Goal: Entertainment & Leisure: Consume media (video, audio)

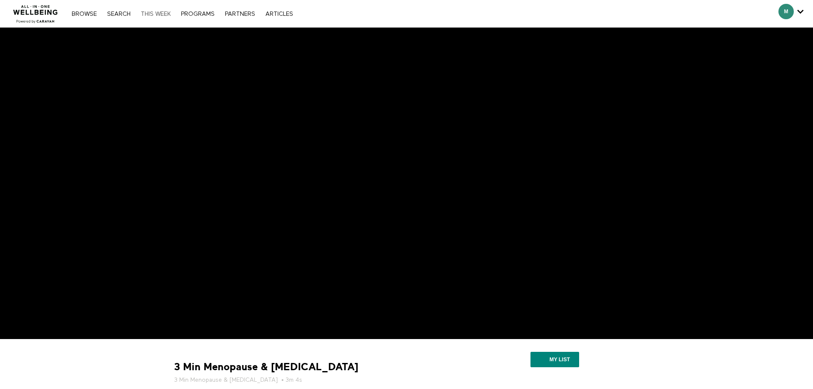
click at [155, 14] on link "THIS WEEK" at bounding box center [156, 14] width 38 height 6
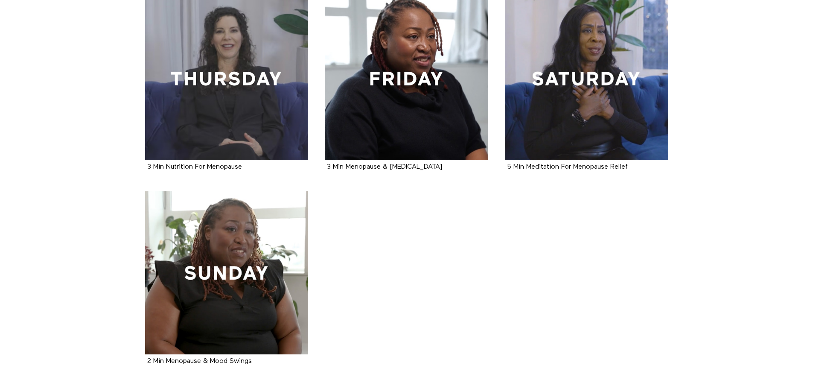
scroll to position [409, 0]
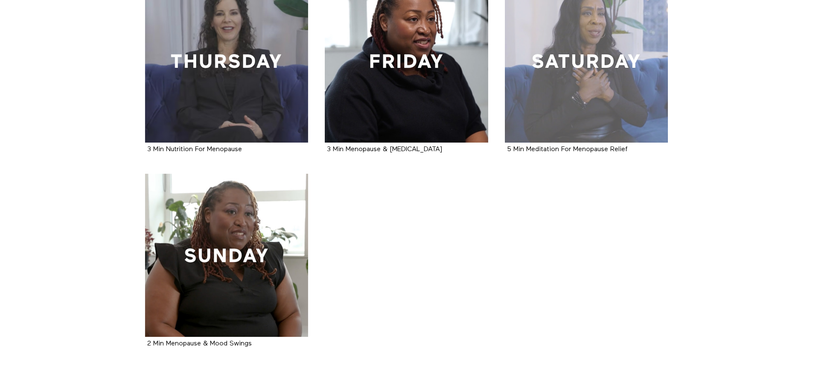
click at [556, 92] on div at bounding box center [586, 61] width 163 height 163
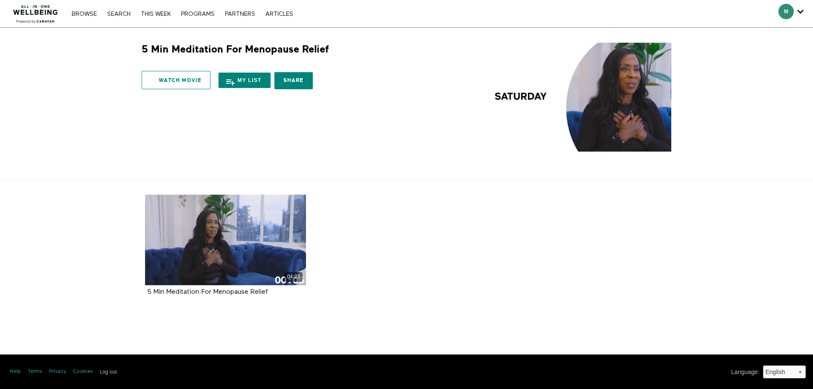
click at [170, 78] on link "Watch Movie" at bounding box center [176, 80] width 69 height 18
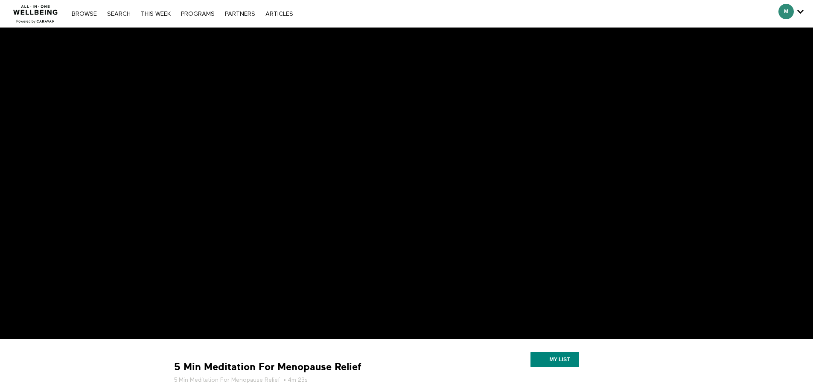
click at [162, 10] on div "Browse Search THIS WEEK PROGRAMS PARTNERS ARTICLES Account settings Manage Subs…" at bounding box center [182, 13] width 230 height 7
click at [162, 12] on link "THIS WEEK" at bounding box center [156, 14] width 38 height 6
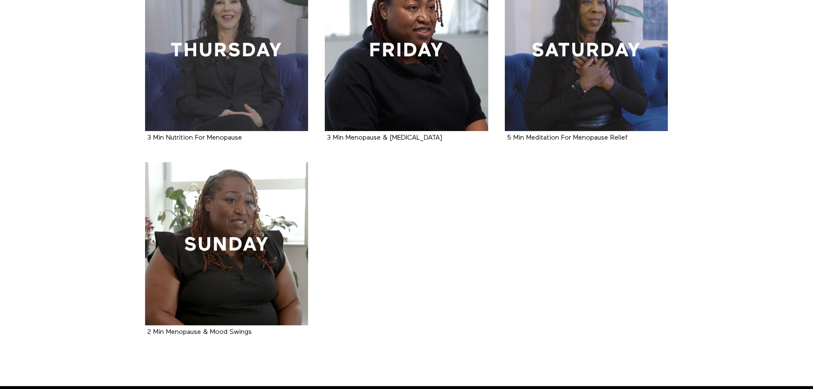
scroll to position [418, 0]
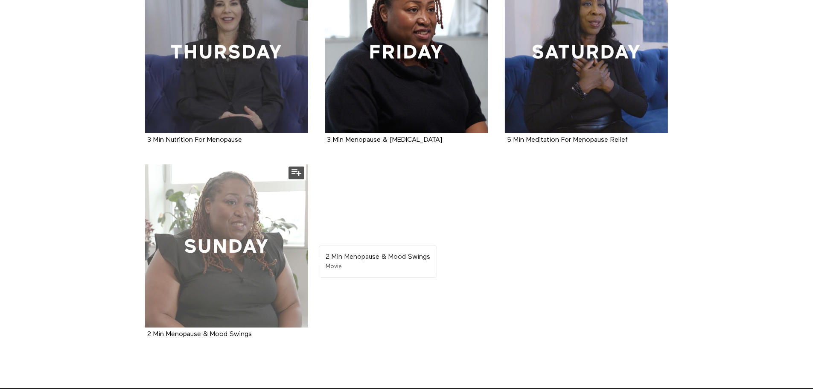
click at [218, 260] on div at bounding box center [226, 245] width 163 height 163
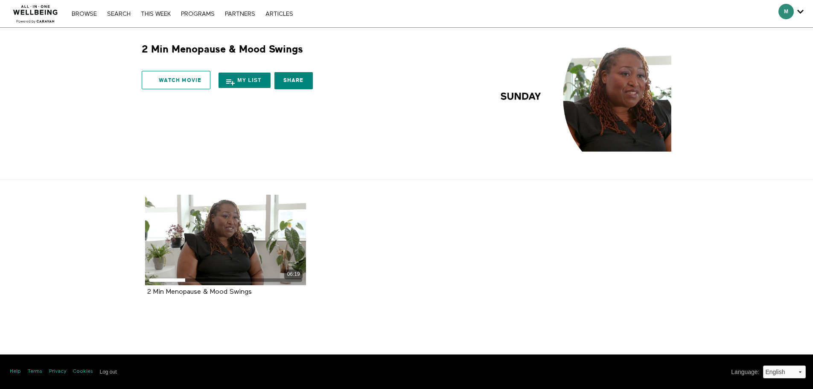
click at [169, 78] on link "Watch Movie" at bounding box center [176, 80] width 69 height 18
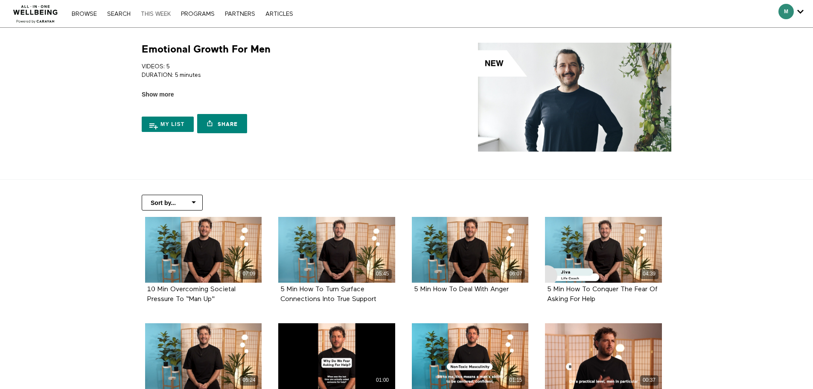
click at [169, 12] on link "THIS WEEK" at bounding box center [156, 14] width 38 height 6
